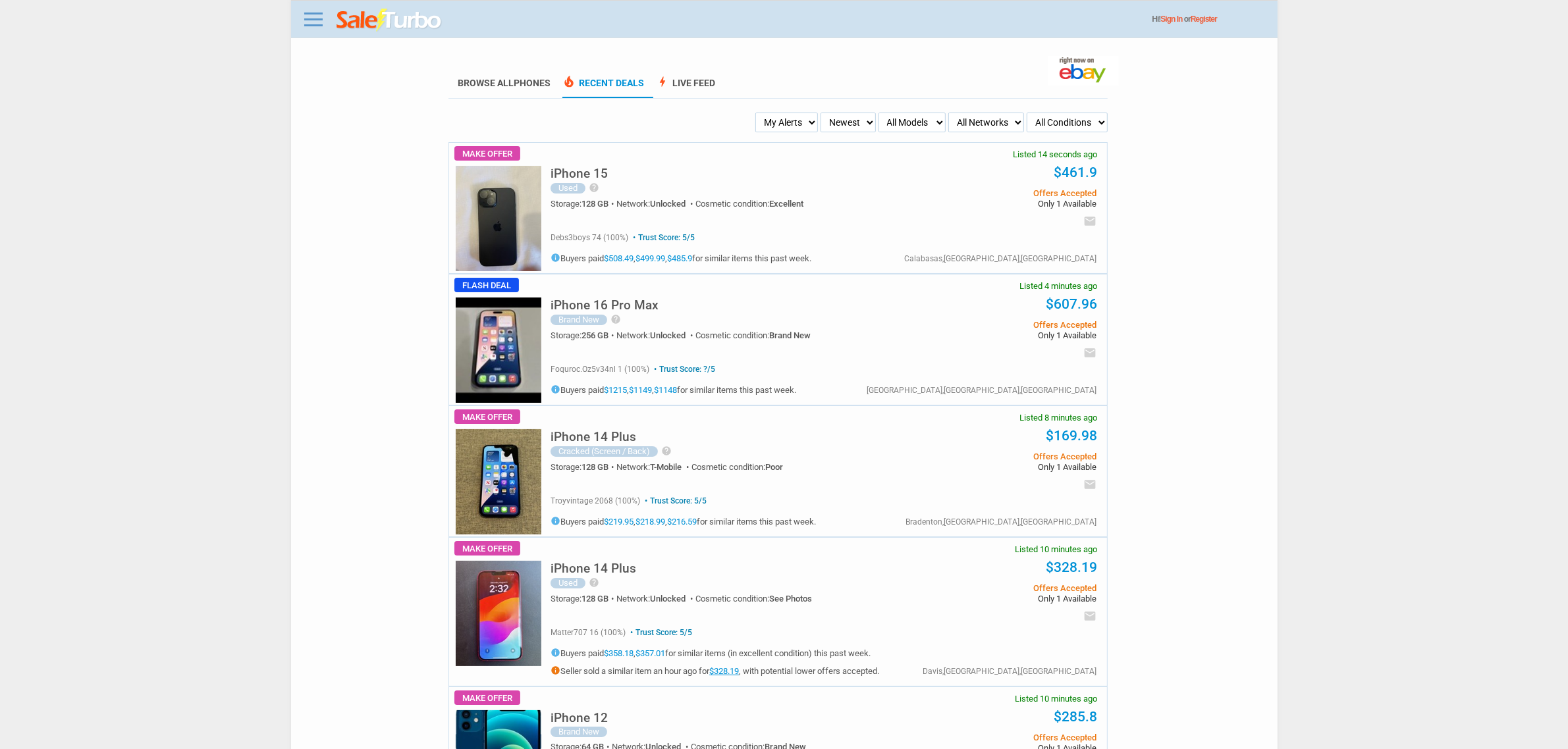
drag, startPoint x: 830, startPoint y: 124, endPoint x: 724, endPoint y: 323, distance: 225.5
click at [515, 354] on img at bounding box center [498, 350] width 86 height 105
click at [848, 121] on select "Newest Oldest Sold Fastest Savvy Buyers Price (Low - High) Price (High - Low)" at bounding box center [848, 122] width 55 height 20
click at [804, 126] on select "My Alerts All Deals BIN Only w/ Offers Only" at bounding box center [786, 122] width 62 height 20
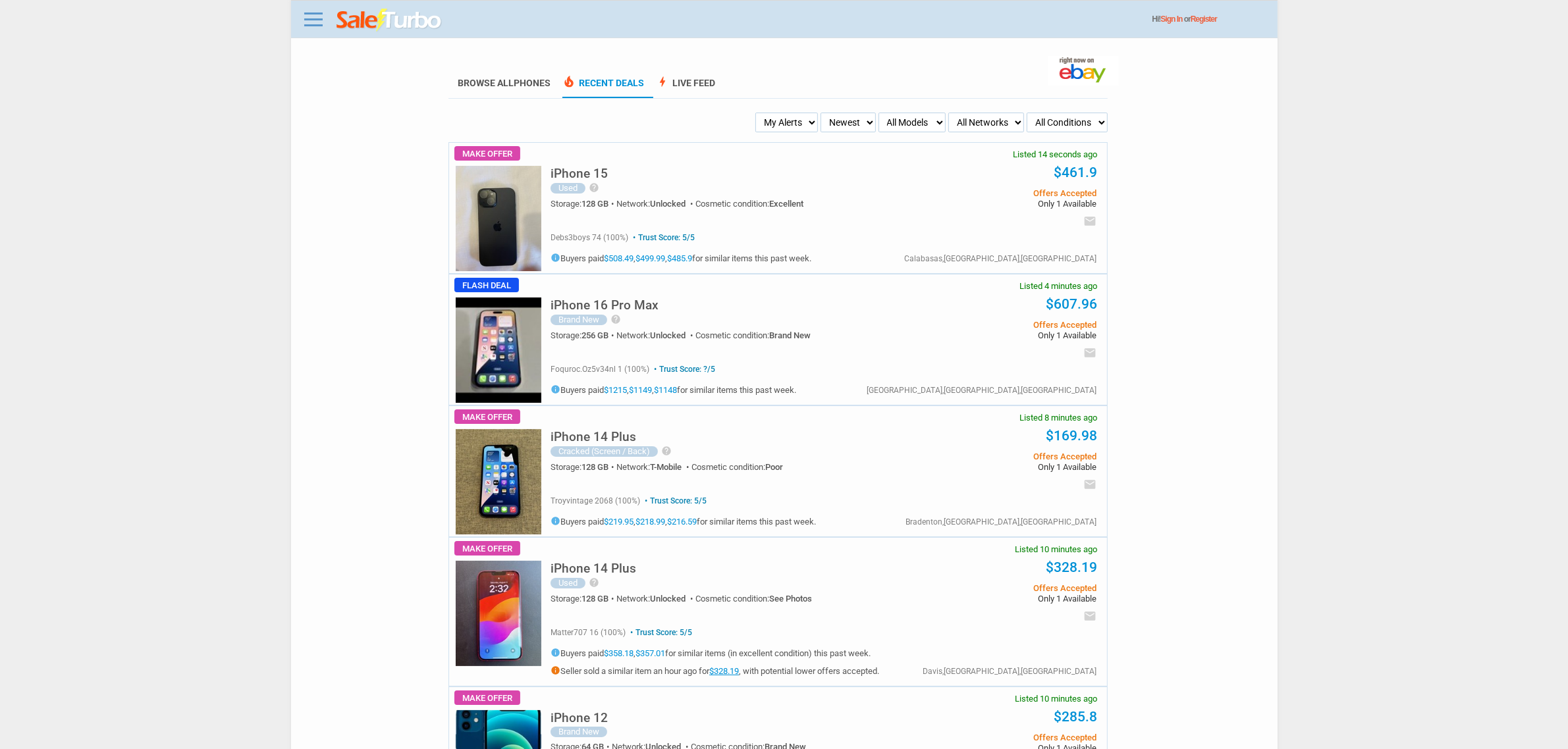
select select "flash_bin"
click at [759, 112] on select "My Alerts All Deals BIN Only w/ Offers Only" at bounding box center [786, 122] width 62 height 20
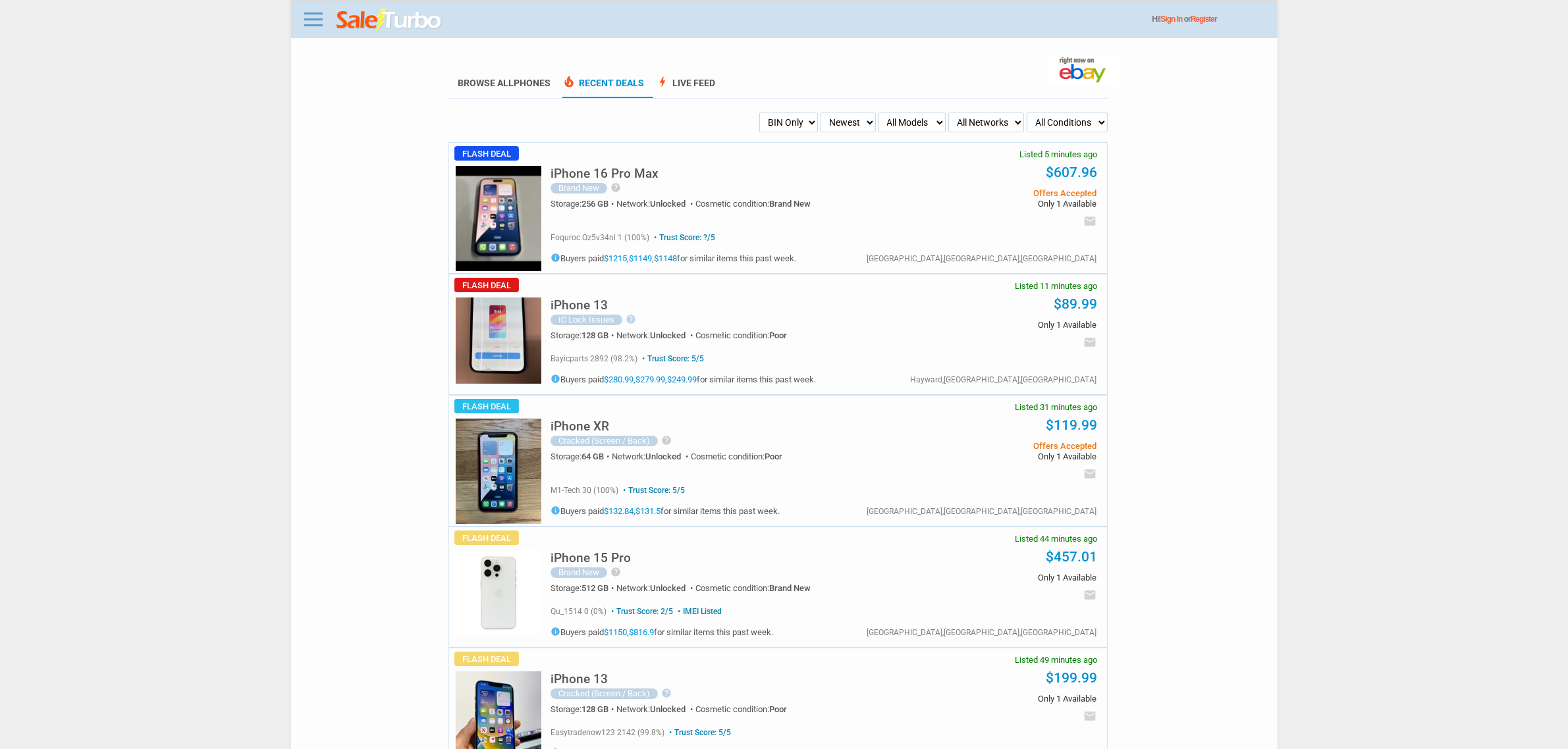
click at [570, 562] on h5 "iPhone 15 Pro" at bounding box center [590, 558] width 80 height 12
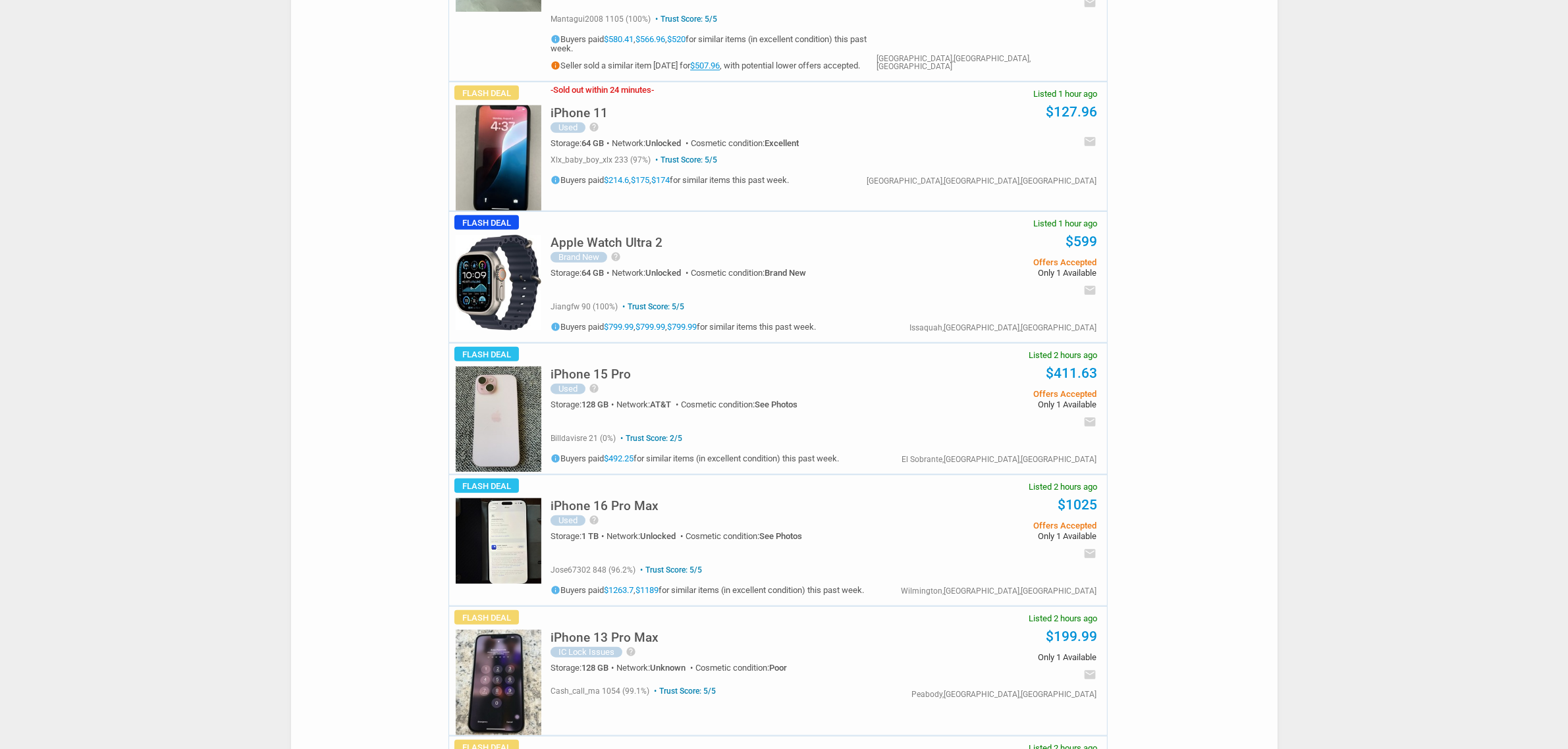
scroll to position [1399, 0]
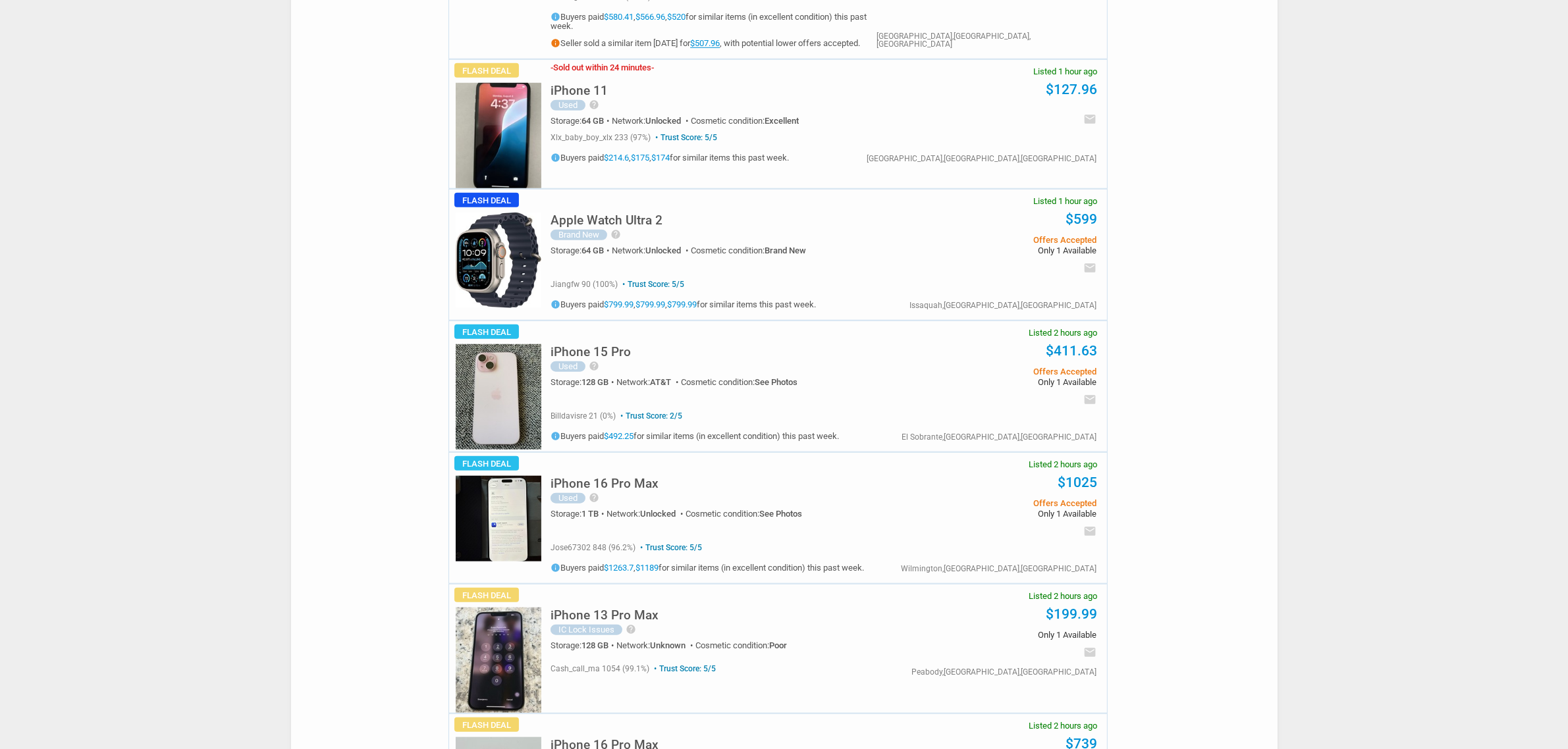
click at [520, 519] on img at bounding box center [498, 518] width 86 height 86
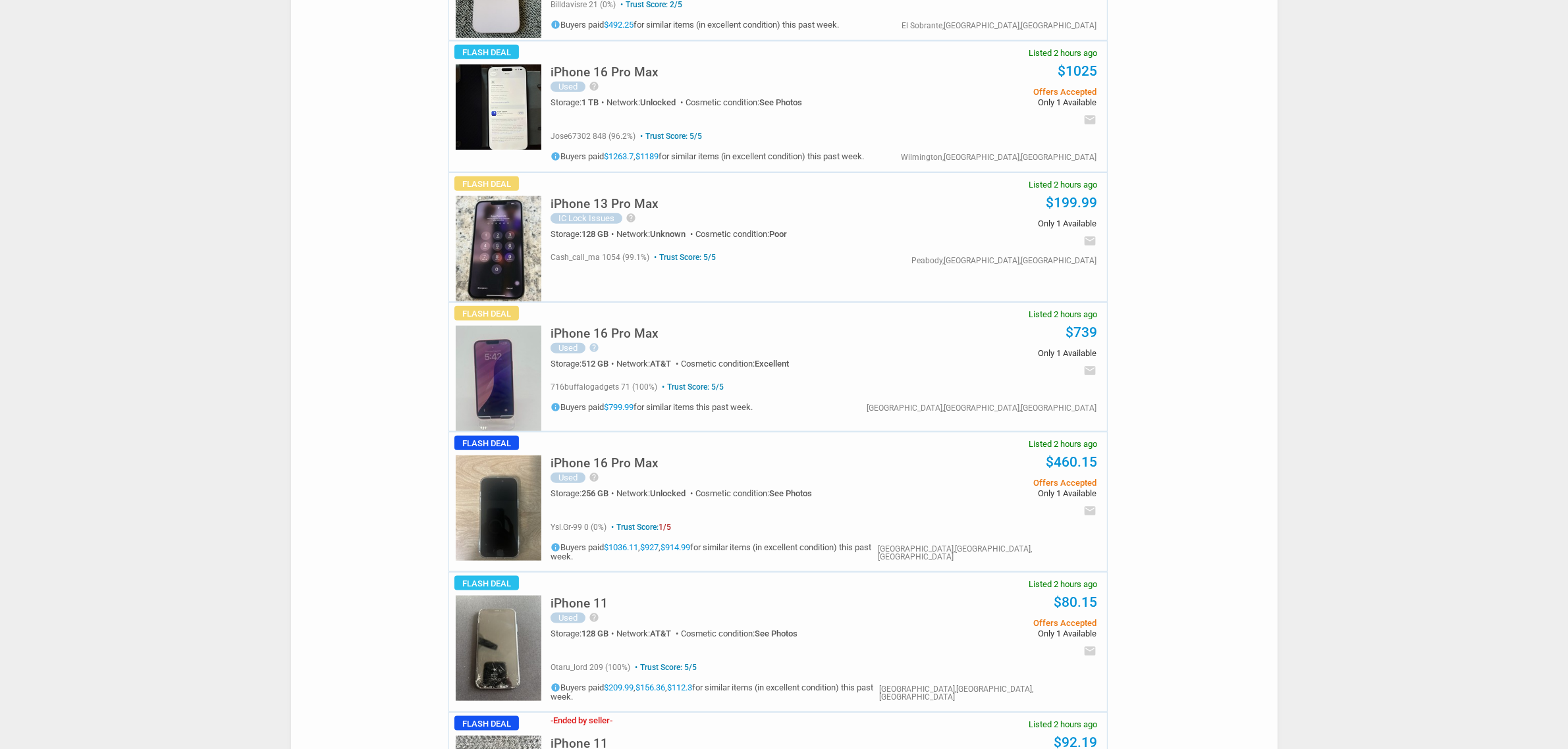
scroll to position [1975, 0]
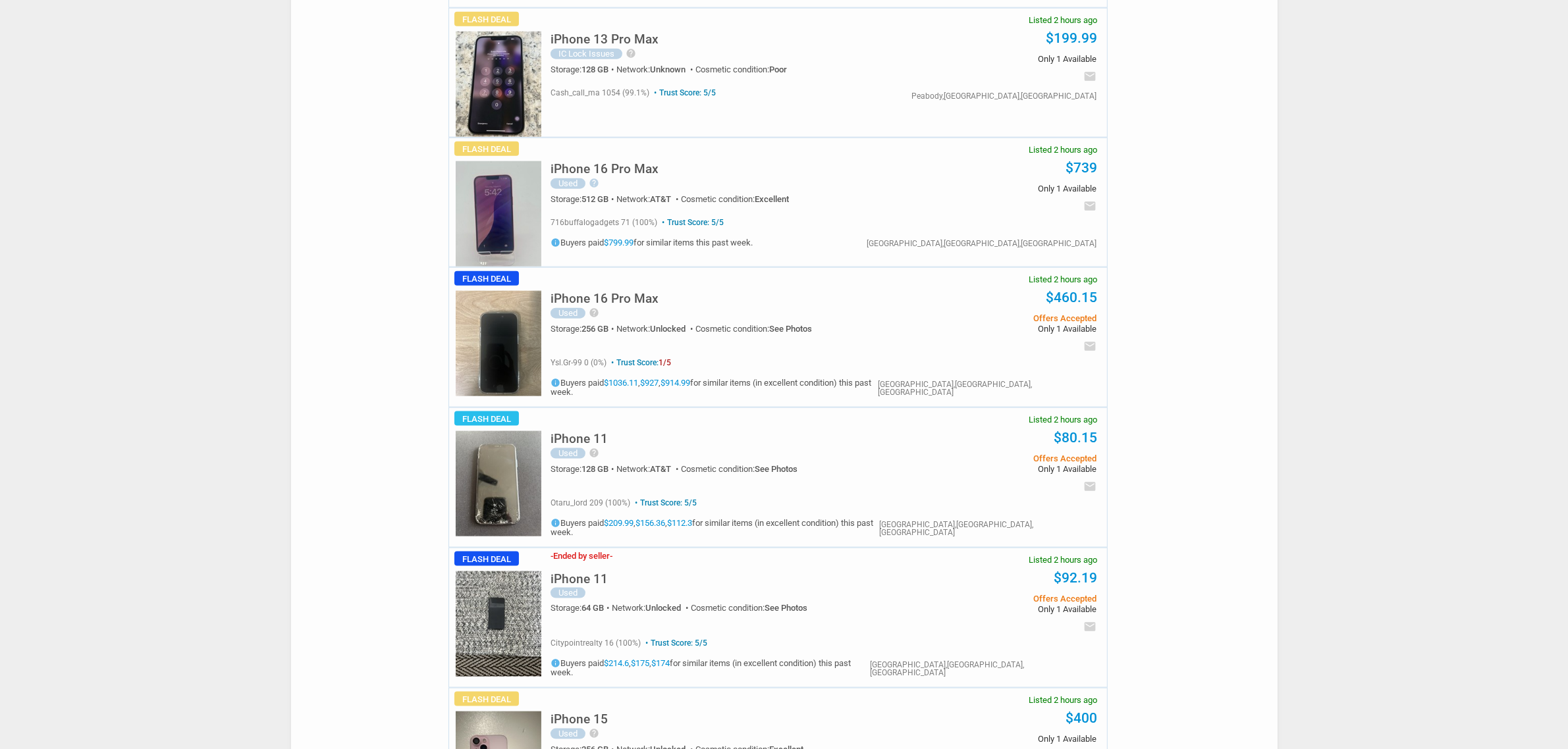
click at [515, 333] on img at bounding box center [498, 343] width 86 height 105
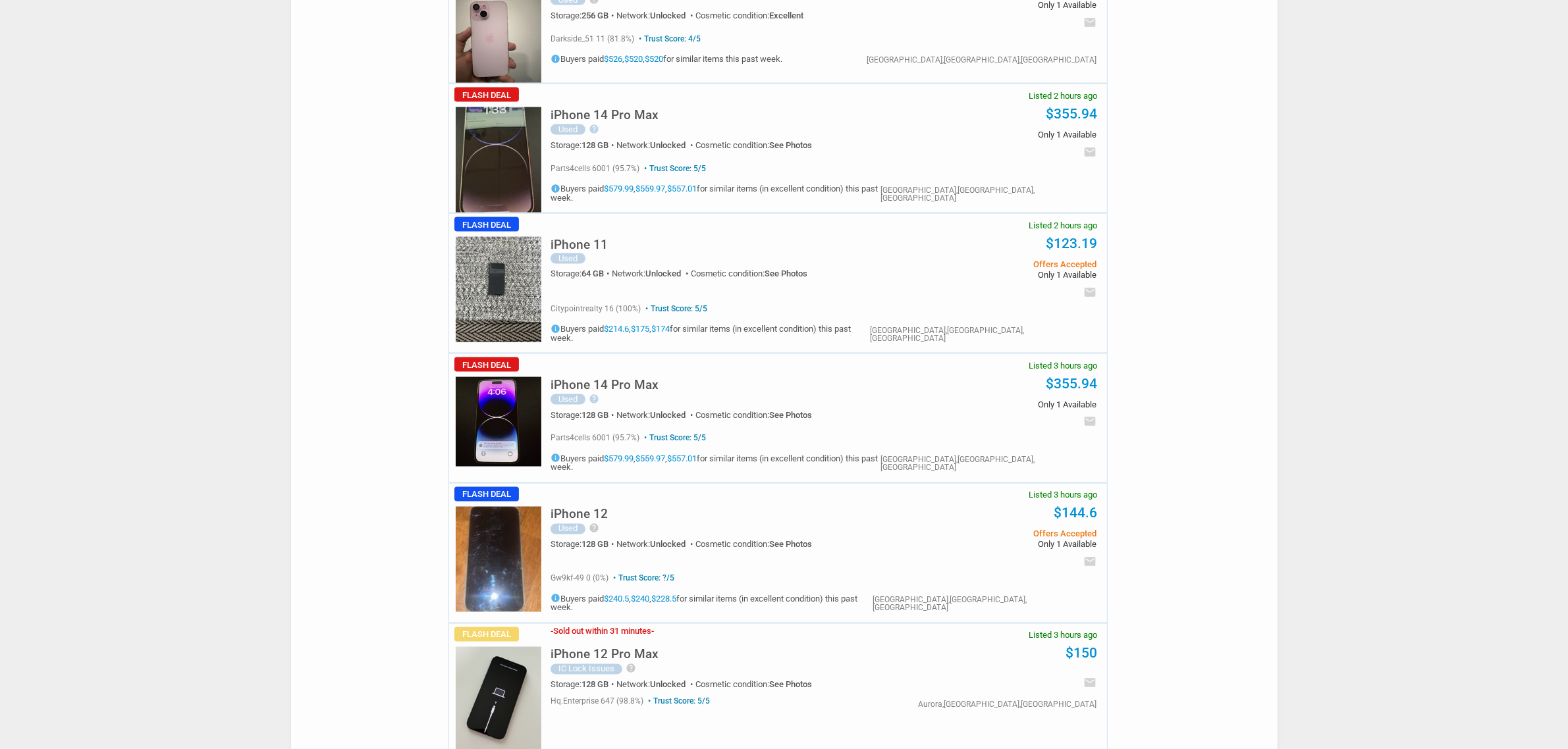
scroll to position [2716, 0]
